Goal: Task Accomplishment & Management: Use online tool/utility

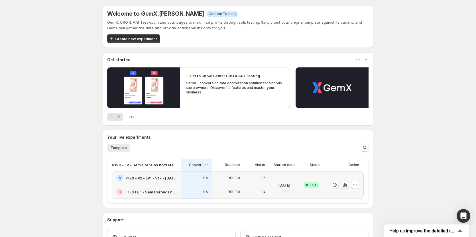
click at [347, 188] on icon "button" at bounding box center [345, 185] width 6 height 6
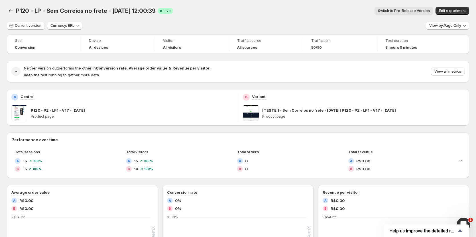
click at [410, 12] on span "Switch to Pre-Release Version" at bounding box center [404, 11] width 52 height 5
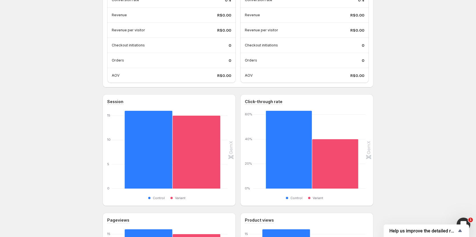
scroll to position [257, 0]
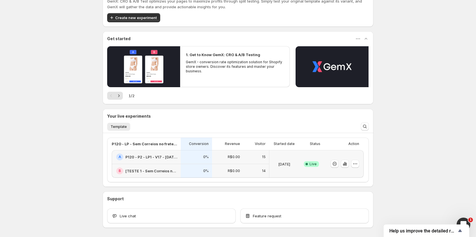
scroll to position [43, 0]
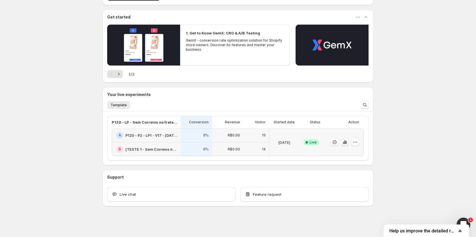
click at [346, 145] on icon "button" at bounding box center [345, 142] width 6 height 6
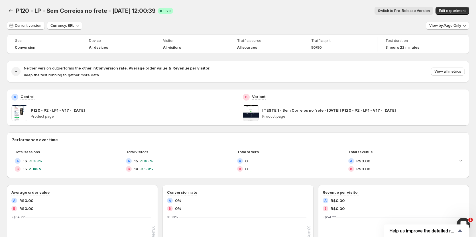
click at [398, 8] on button "Switch to Pre-Release Version" at bounding box center [404, 11] width 59 height 8
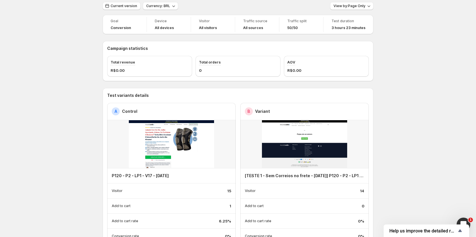
scroll to position [29, 0]
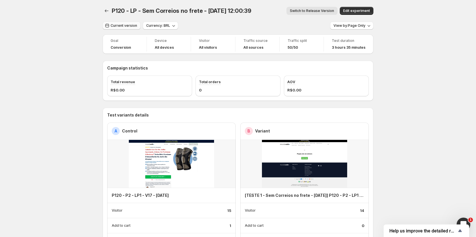
click at [115, 29] on button "Current version" at bounding box center [122, 26] width 38 height 8
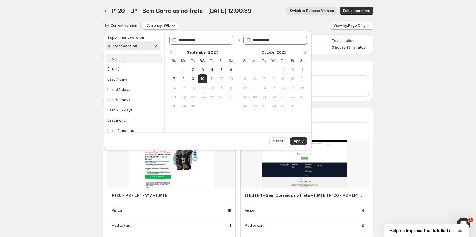
click at [113, 62] on button "Today" at bounding box center [134, 58] width 57 height 9
click at [303, 145] on button "Apply" at bounding box center [298, 141] width 17 height 8
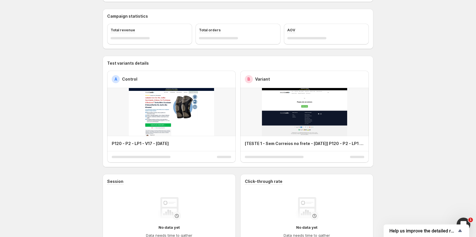
scroll to position [29, 0]
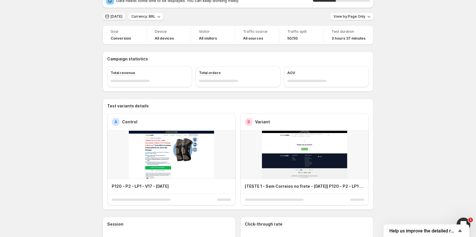
click at [119, 18] on span "Today" at bounding box center [117, 16] width 12 height 5
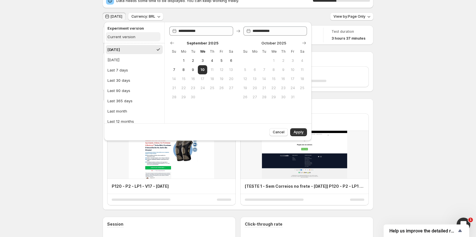
click at [126, 40] on button "Current version" at bounding box center [133, 36] width 55 height 9
click at [304, 133] on button "Apply" at bounding box center [298, 132] width 17 height 8
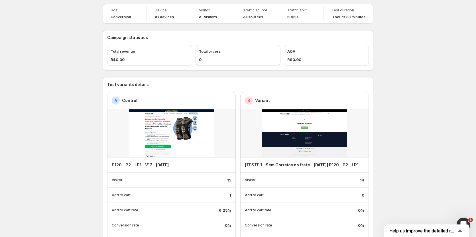
scroll to position [0, 0]
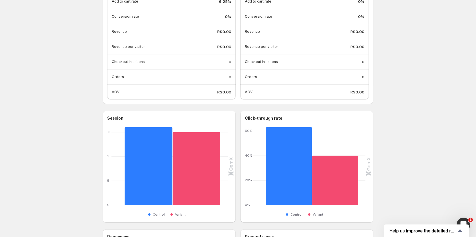
scroll to position [314, 0]
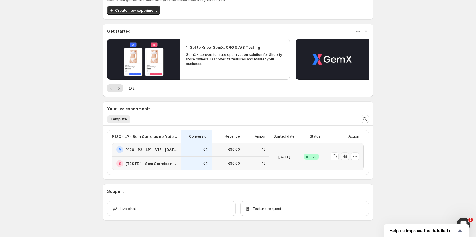
click at [347, 157] on icon "button" at bounding box center [346, 156] width 1 height 3
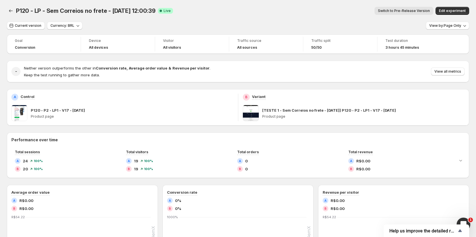
click at [404, 14] on button "Switch to Pre-Release Version" at bounding box center [404, 11] width 59 height 8
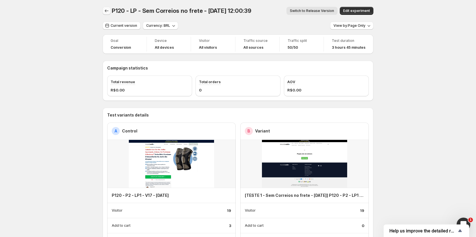
click at [107, 9] on icon "Back" at bounding box center [107, 11] width 6 height 6
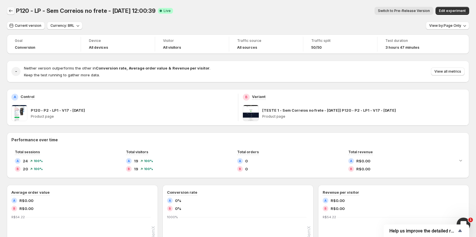
click at [10, 11] on icon "Back" at bounding box center [11, 10] width 4 height 3
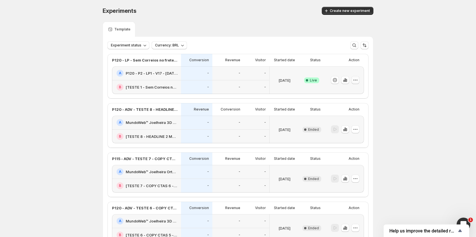
click at [356, 82] on icon "button" at bounding box center [356, 80] width 6 height 6
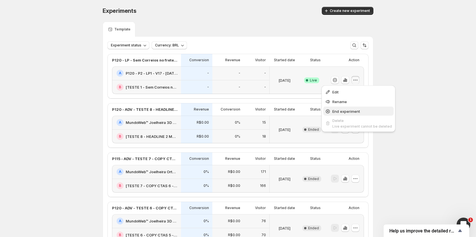
click at [346, 111] on span "End experiment" at bounding box center [347, 111] width 28 height 5
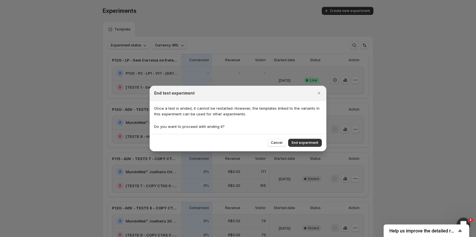
click at [308, 143] on span "End experiment" at bounding box center [305, 143] width 27 height 5
